Goal: Task Accomplishment & Management: Manage account settings

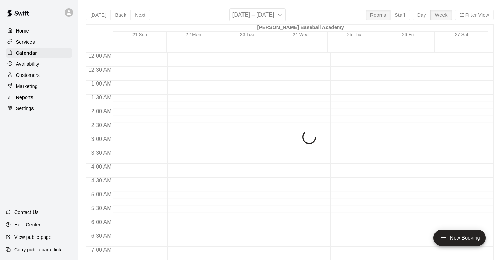
scroll to position [331, 0]
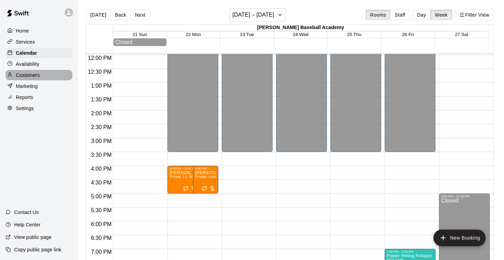
click at [39, 73] on div "Customers" at bounding box center [39, 75] width 67 height 10
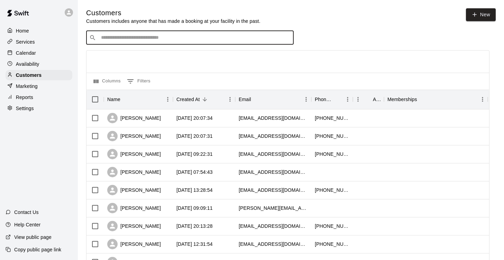
click at [172, 37] on input "Search customers by name or email" at bounding box center [195, 37] width 192 height 7
type input "**********"
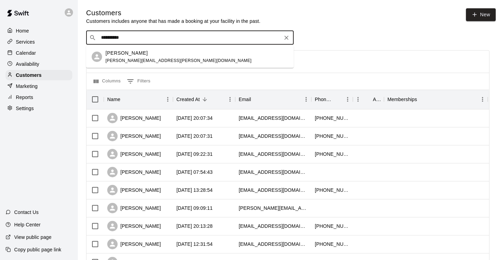
click at [151, 54] on div "[PERSON_NAME]" at bounding box center [179, 52] width 146 height 7
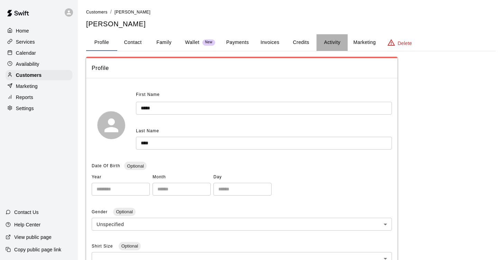
click at [331, 43] on button "Activity" at bounding box center [332, 42] width 31 height 17
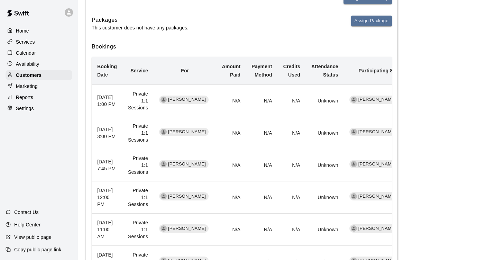
scroll to position [115, 0]
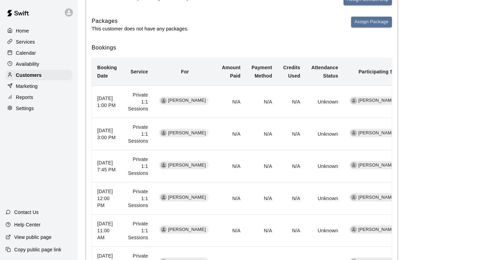
click at [26, 56] on p "Calendar" at bounding box center [26, 52] width 20 height 7
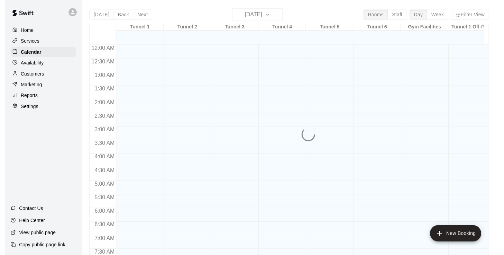
scroll to position [422, 0]
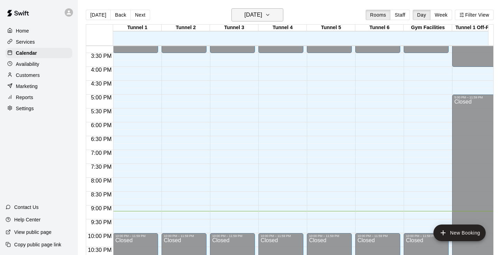
click at [262, 11] on h6 "[DATE]" at bounding box center [254, 15] width 18 height 10
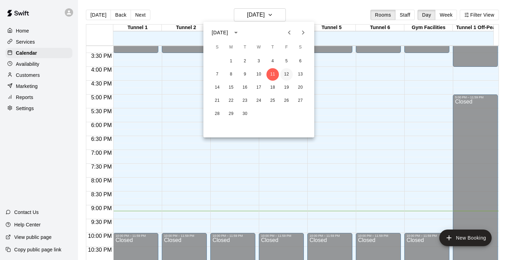
click at [286, 73] on button "12" at bounding box center [286, 74] width 12 height 12
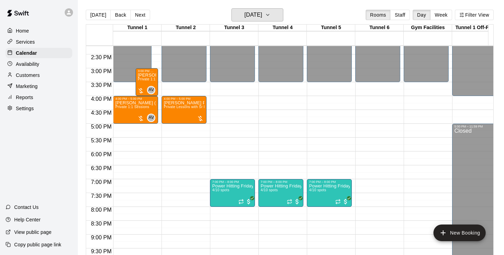
scroll to position [337, 0]
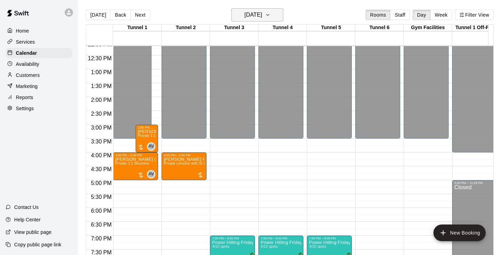
click at [271, 14] on icon "button" at bounding box center [268, 15] width 6 height 8
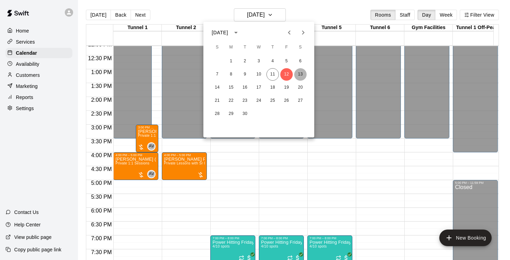
click at [299, 75] on button "13" at bounding box center [300, 74] width 12 height 12
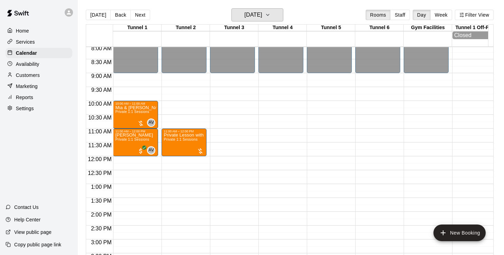
scroll to position [218, 0]
